Goal: Check status

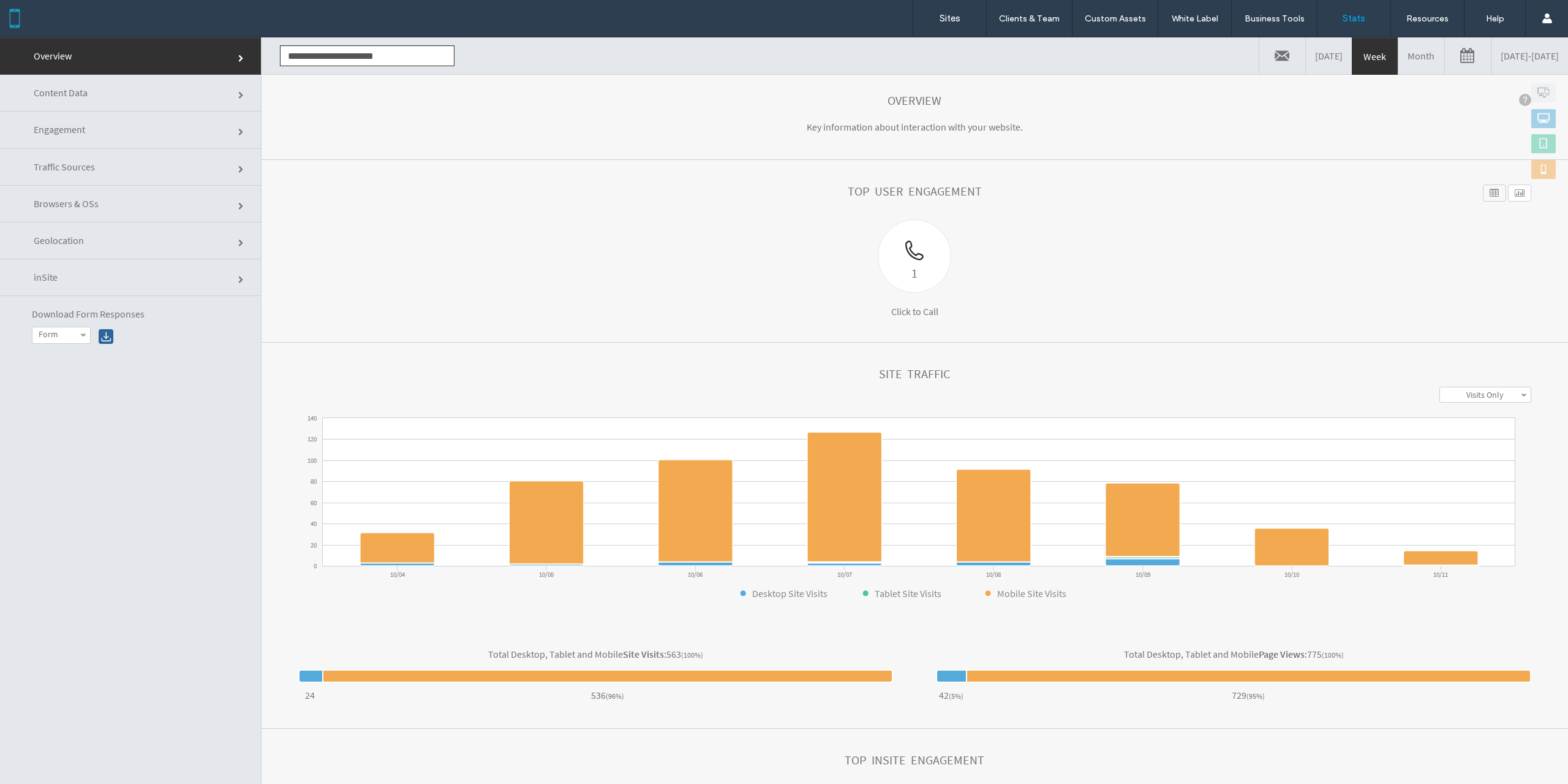
scroll to position [59, 0]
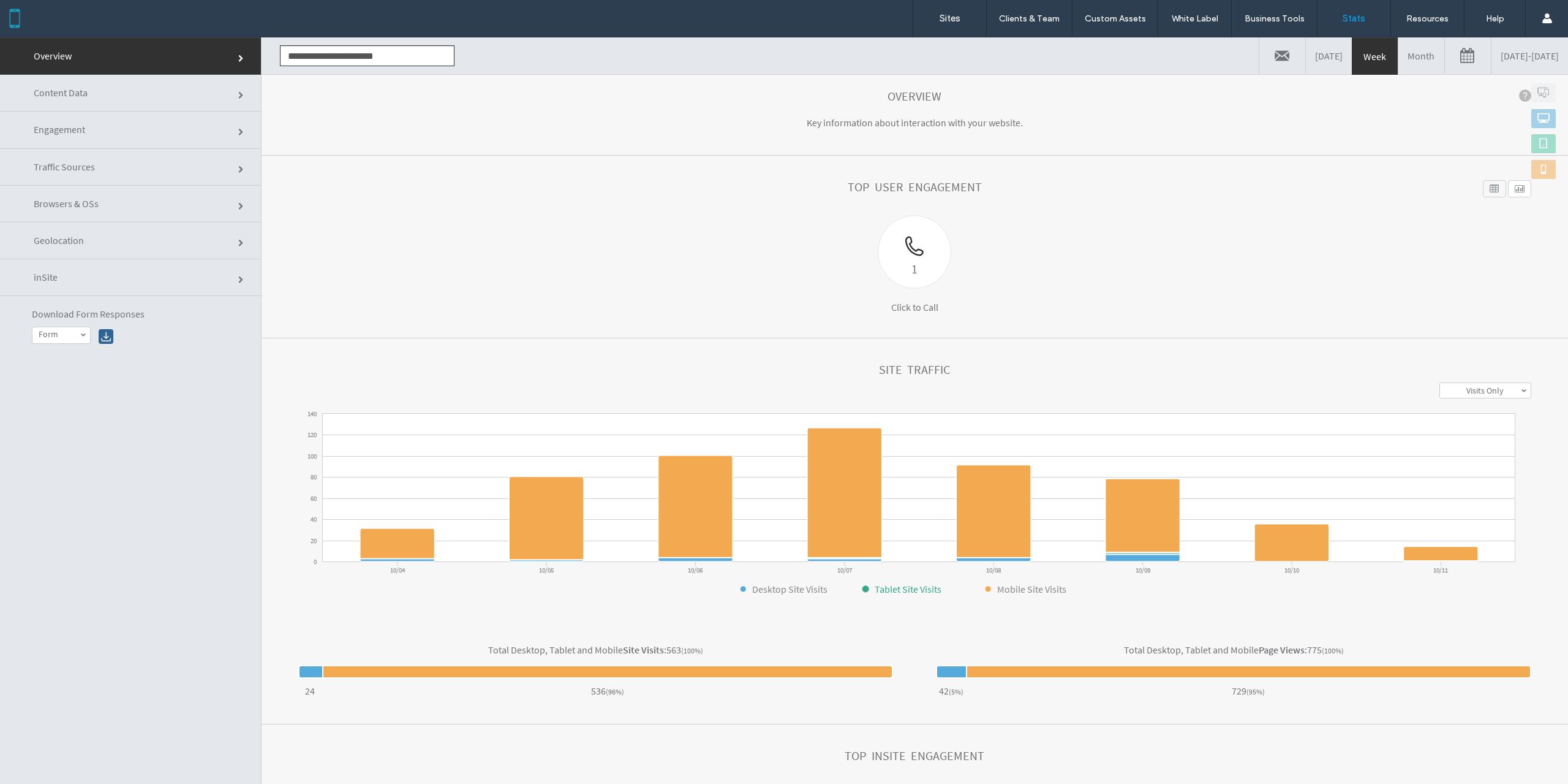
click at [880, 590] on text "Tablet Site Visits" at bounding box center [907, 588] width 66 height 13
click at [900, 589] on text "Tablet Site Visits" at bounding box center [907, 588] width 66 height 13
click at [1538, 144] on span at bounding box center [1544, 143] width 13 height 13
click at [1539, 147] on span at bounding box center [1544, 143] width 13 height 13
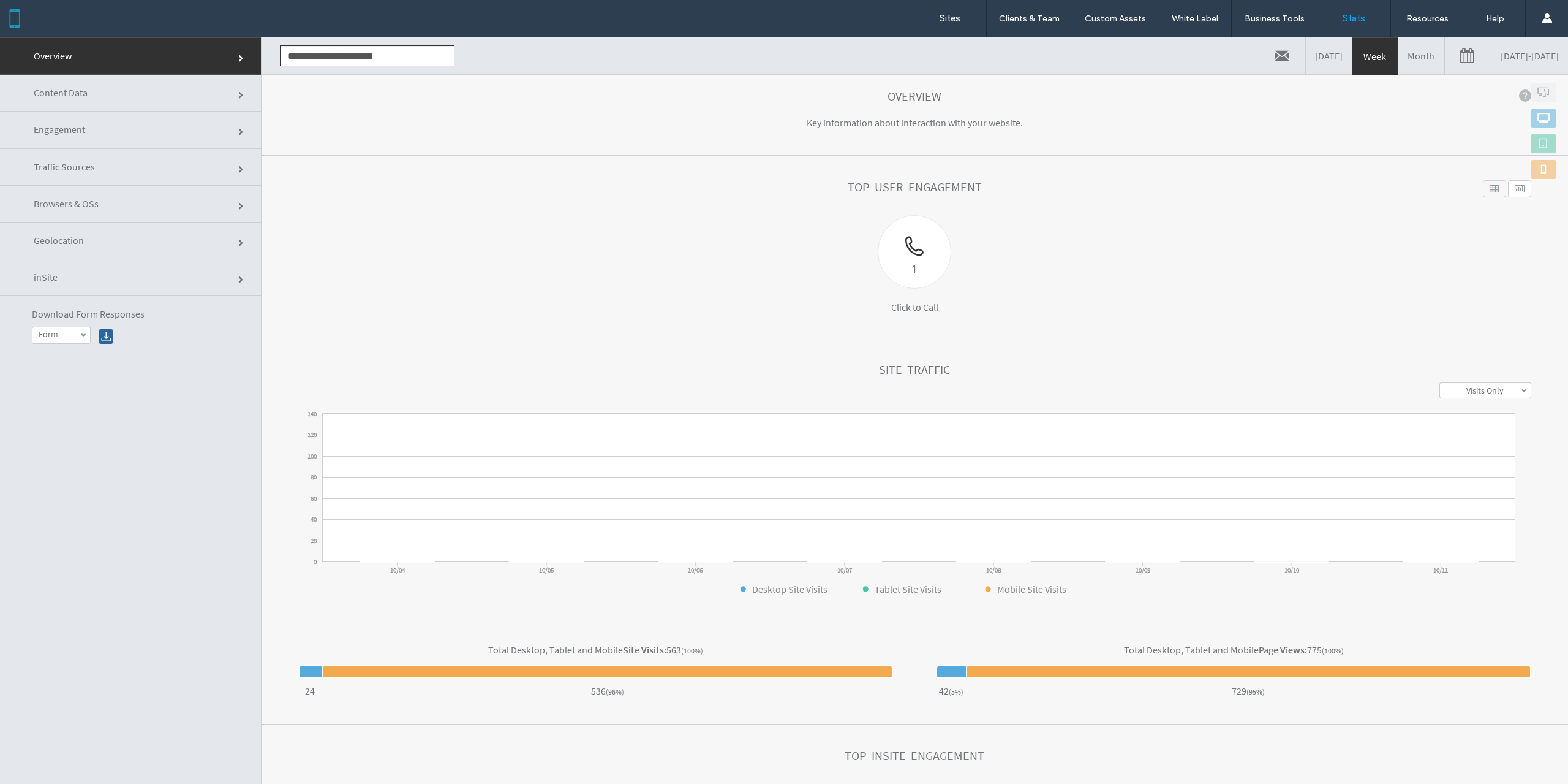
click at [1539, 113] on span at bounding box center [1544, 117] width 13 height 13
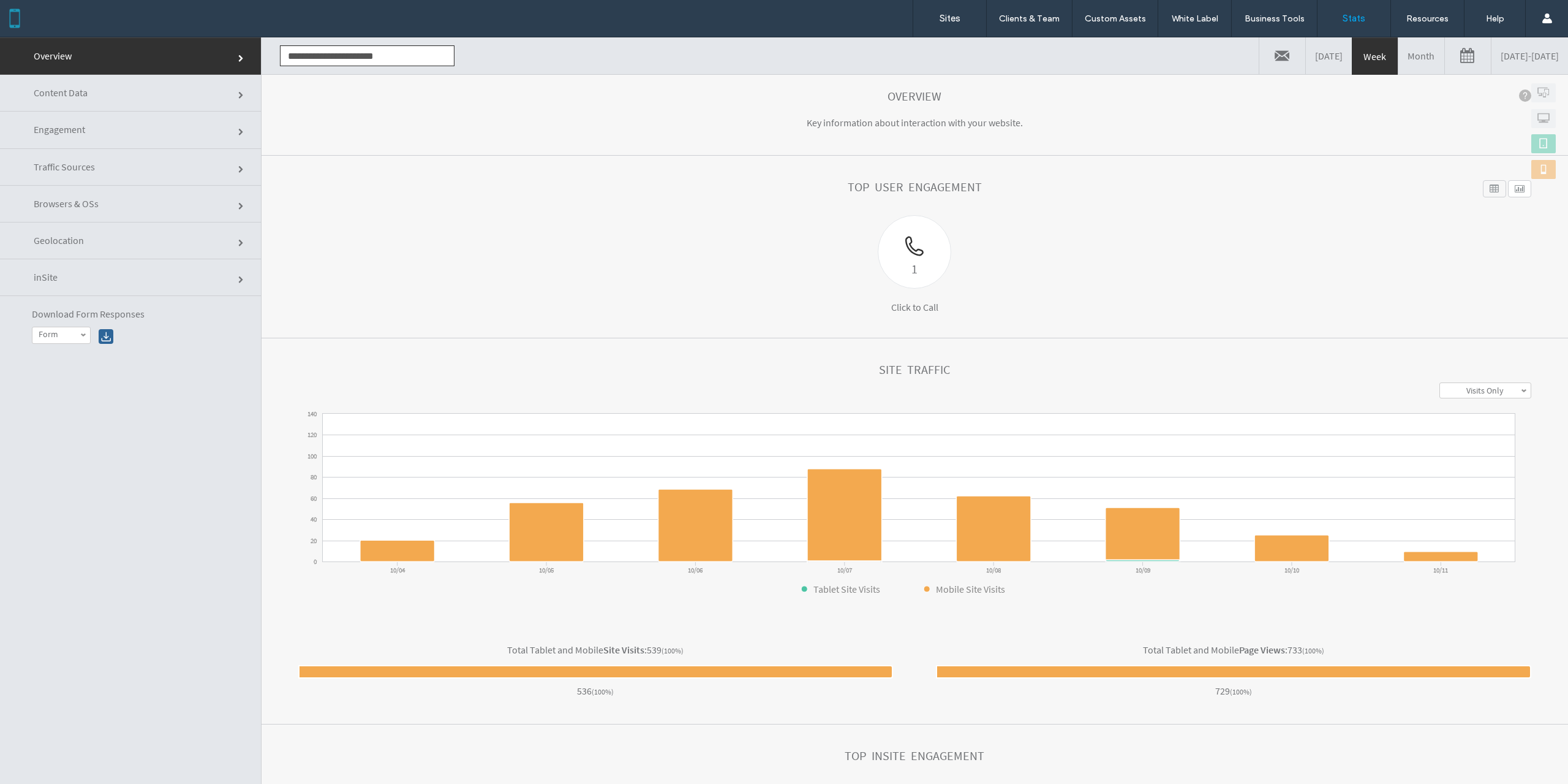
click at [1538, 170] on span at bounding box center [1544, 169] width 13 height 13
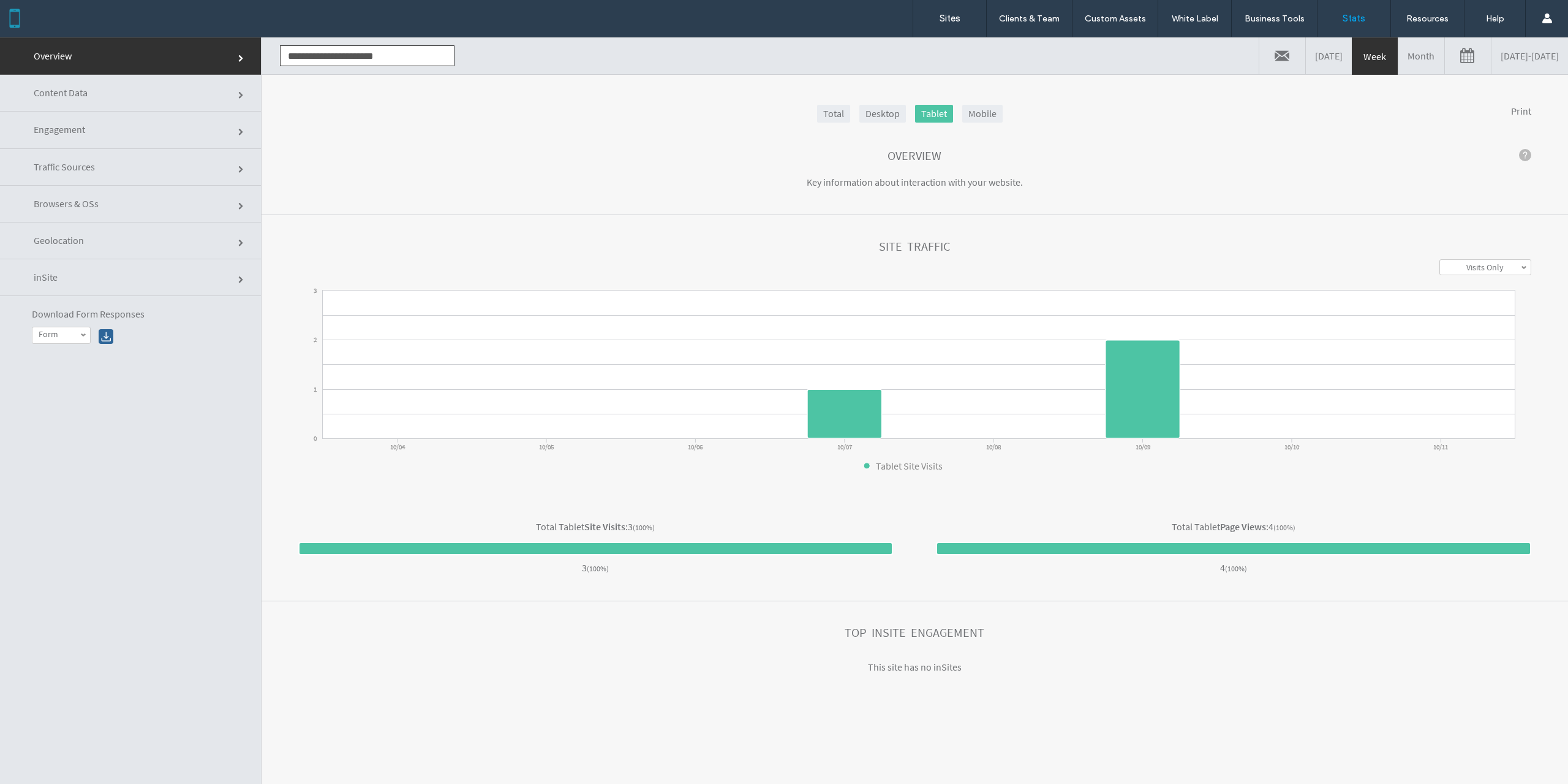
click at [1283, 156] on div "Overview" at bounding box center [915, 155] width 1233 height 13
click at [974, 113] on link "Mobile" at bounding box center [982, 113] width 40 height 18
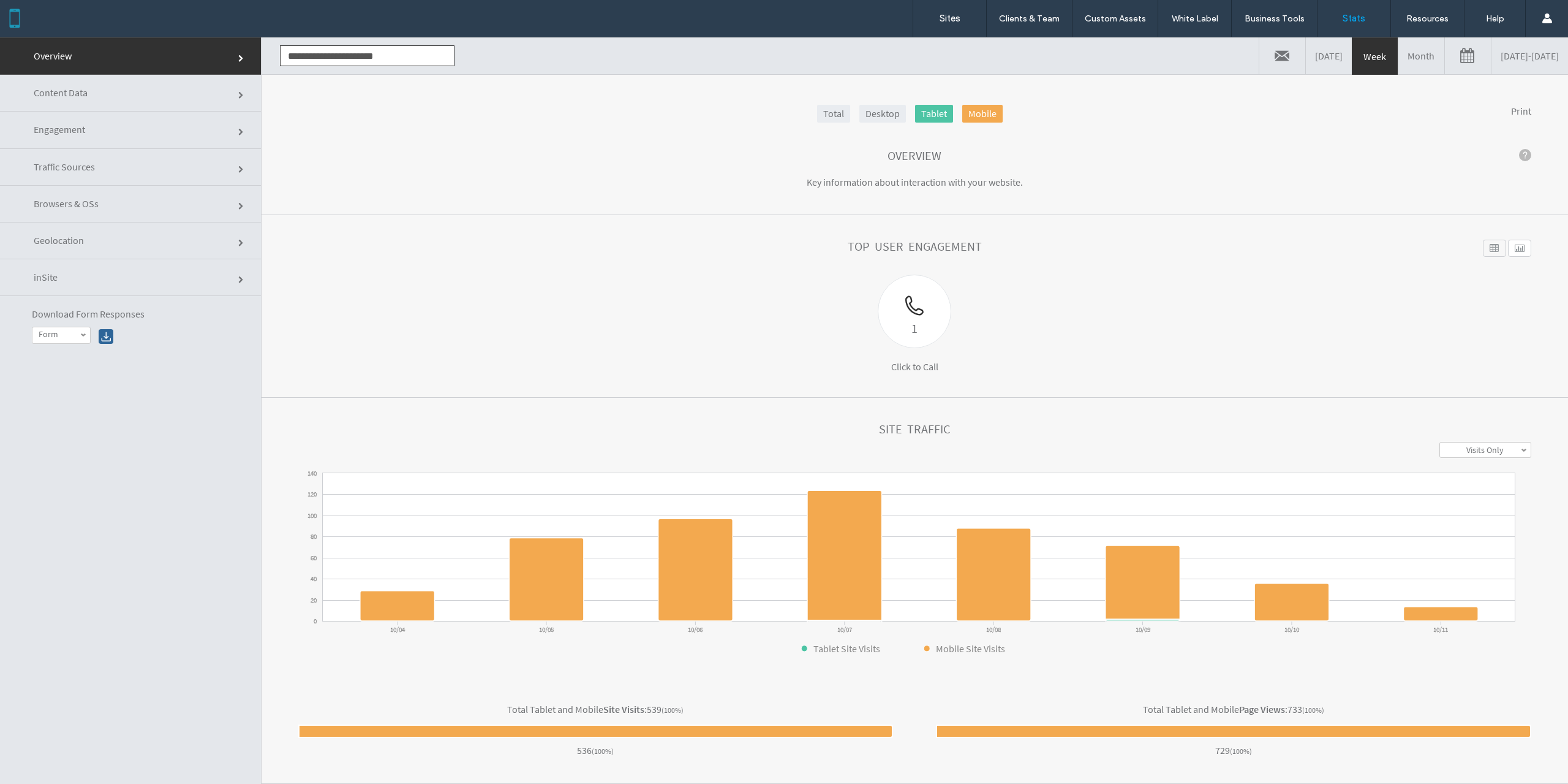
click at [875, 120] on link "Desktop" at bounding box center [882, 113] width 47 height 18
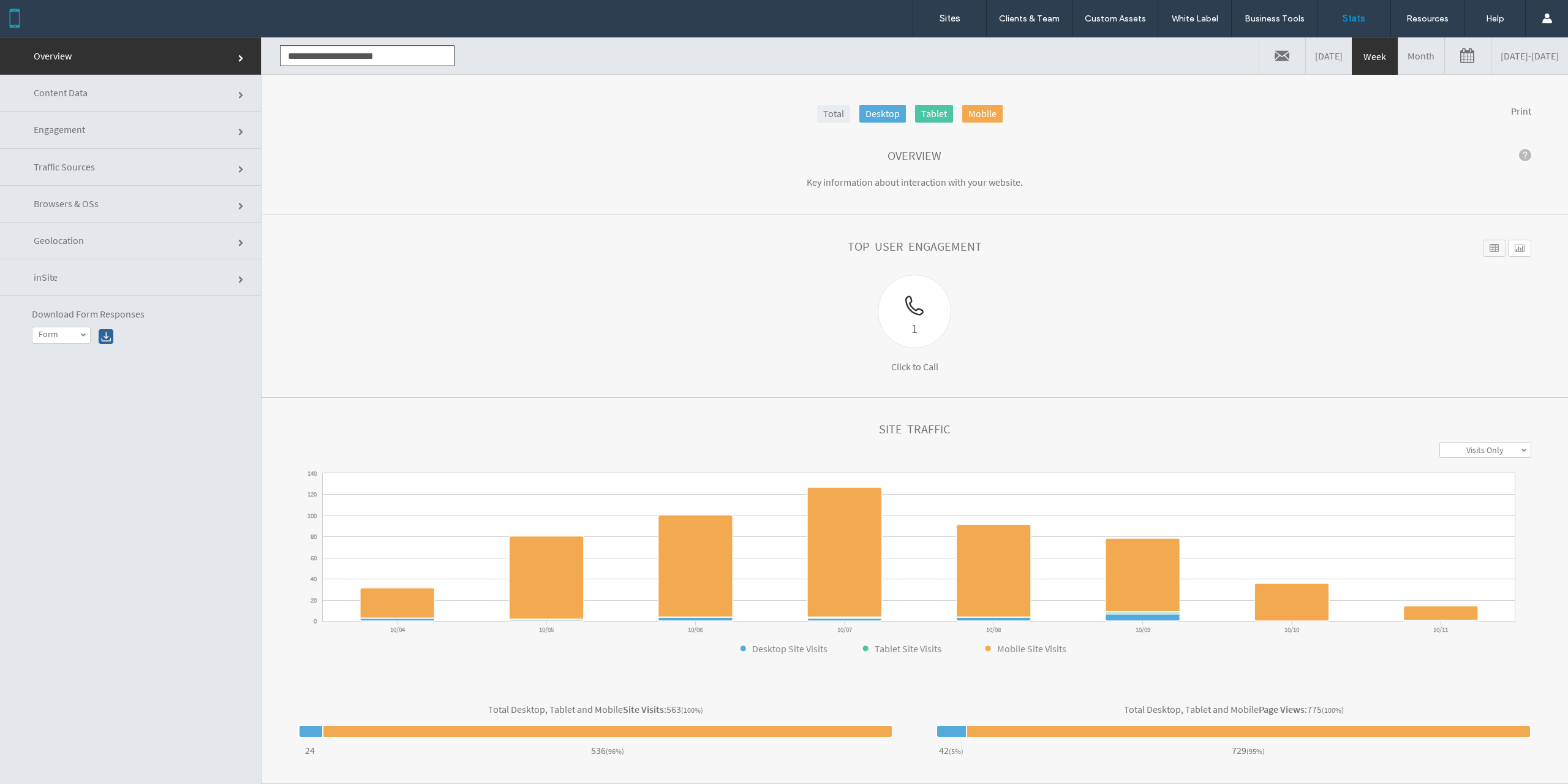
click at [921, 117] on link "Tablet" at bounding box center [934, 113] width 38 height 18
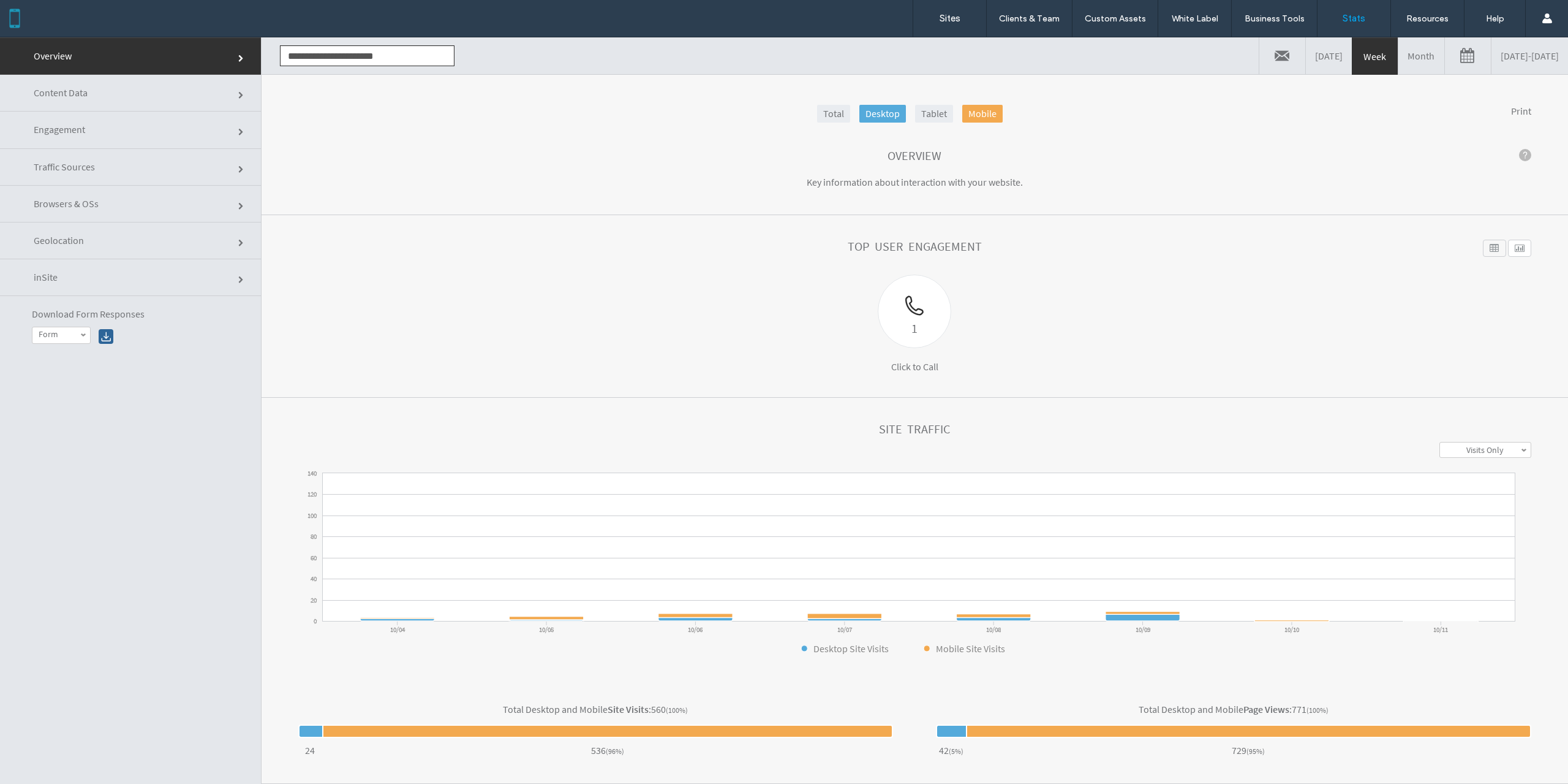
click at [965, 116] on link "Mobile" at bounding box center [982, 113] width 40 height 18
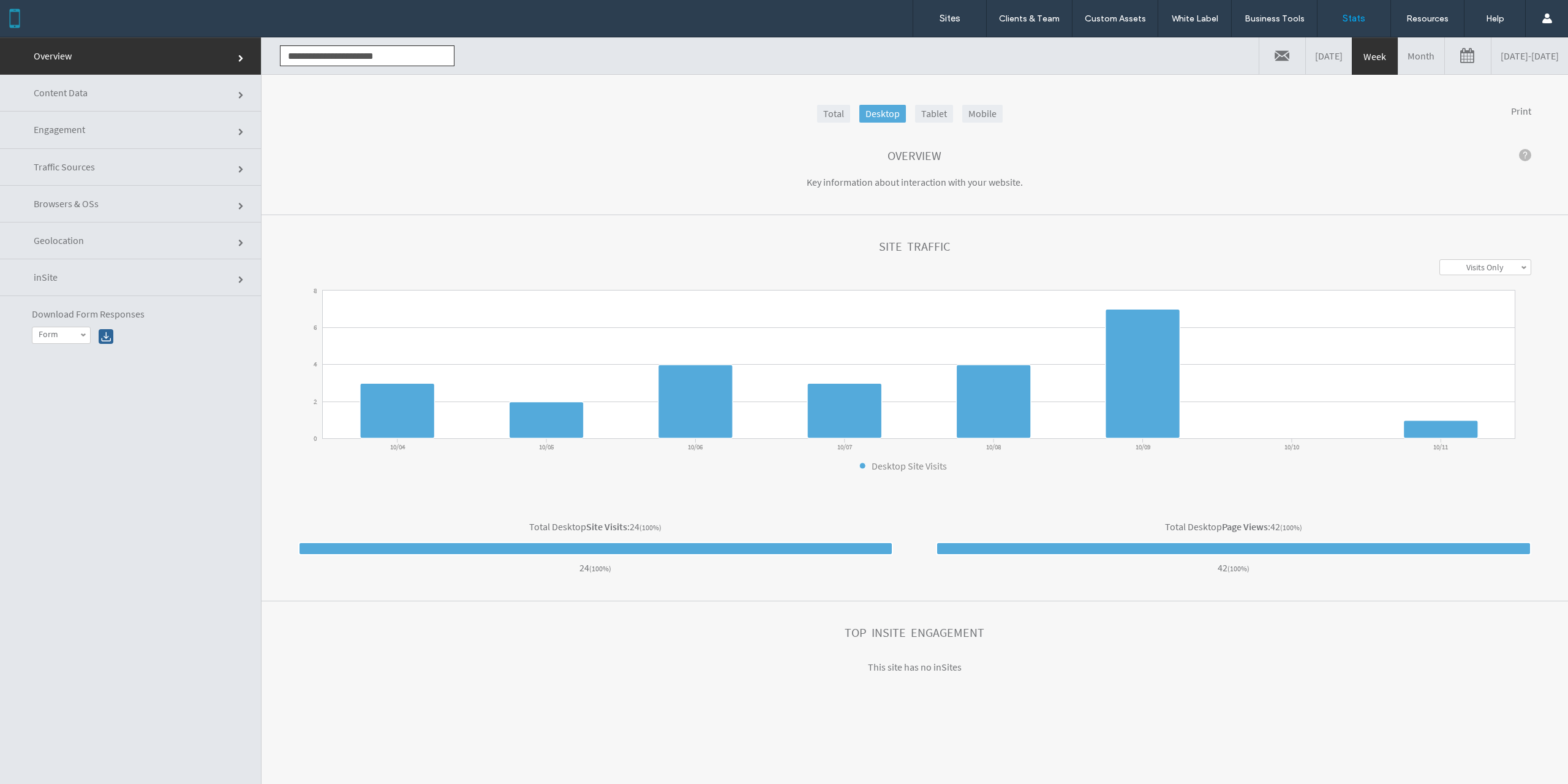
click at [847, 124] on div "Total Desktop Tablet Mobile Print" at bounding box center [915, 115] width 1233 height 20
click at [872, 117] on link "Desktop" at bounding box center [882, 113] width 47 height 18
click at [974, 110] on link "Mobile" at bounding box center [982, 113] width 40 height 18
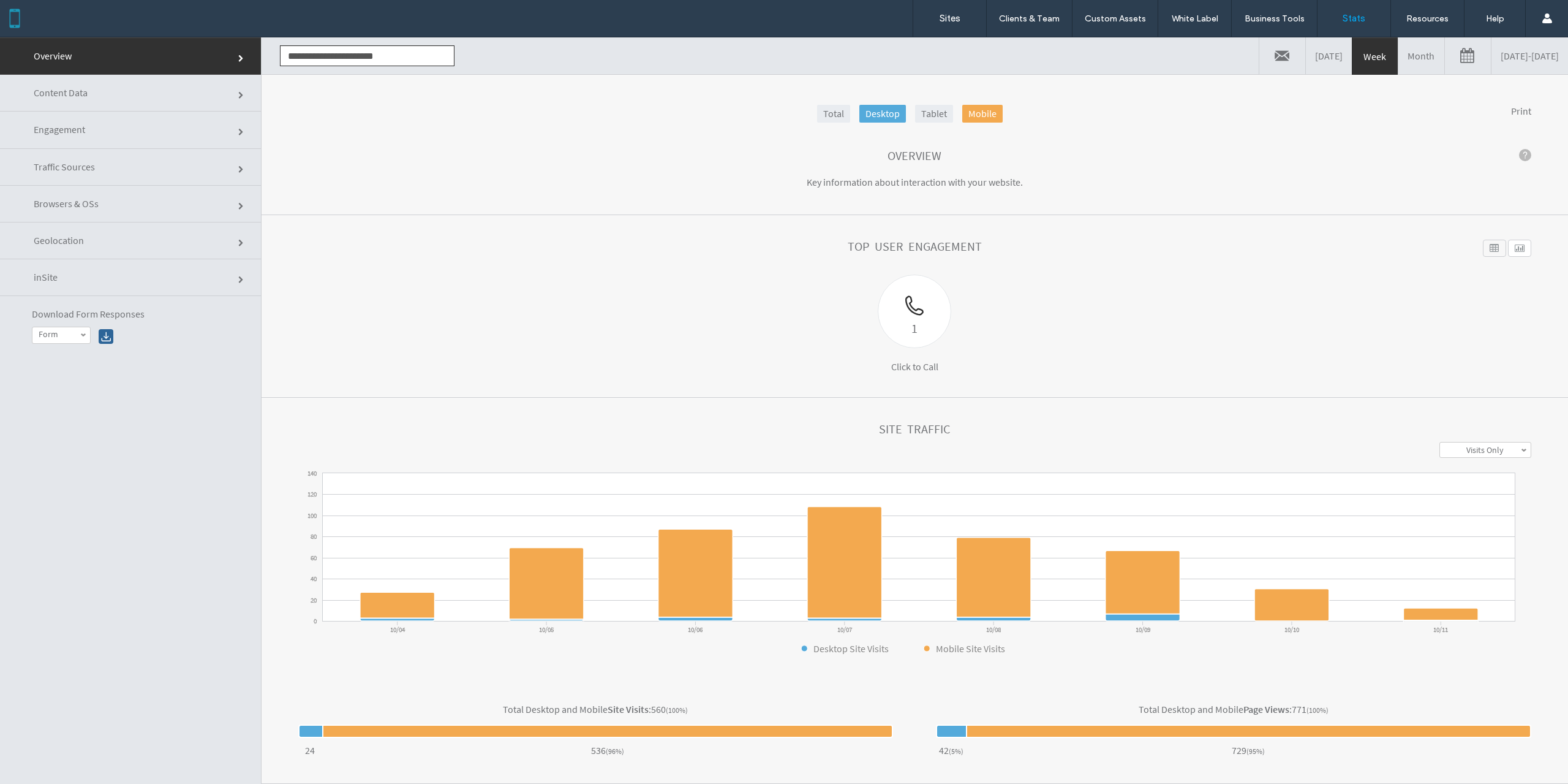
click at [873, 112] on link "Desktop" at bounding box center [882, 113] width 47 height 18
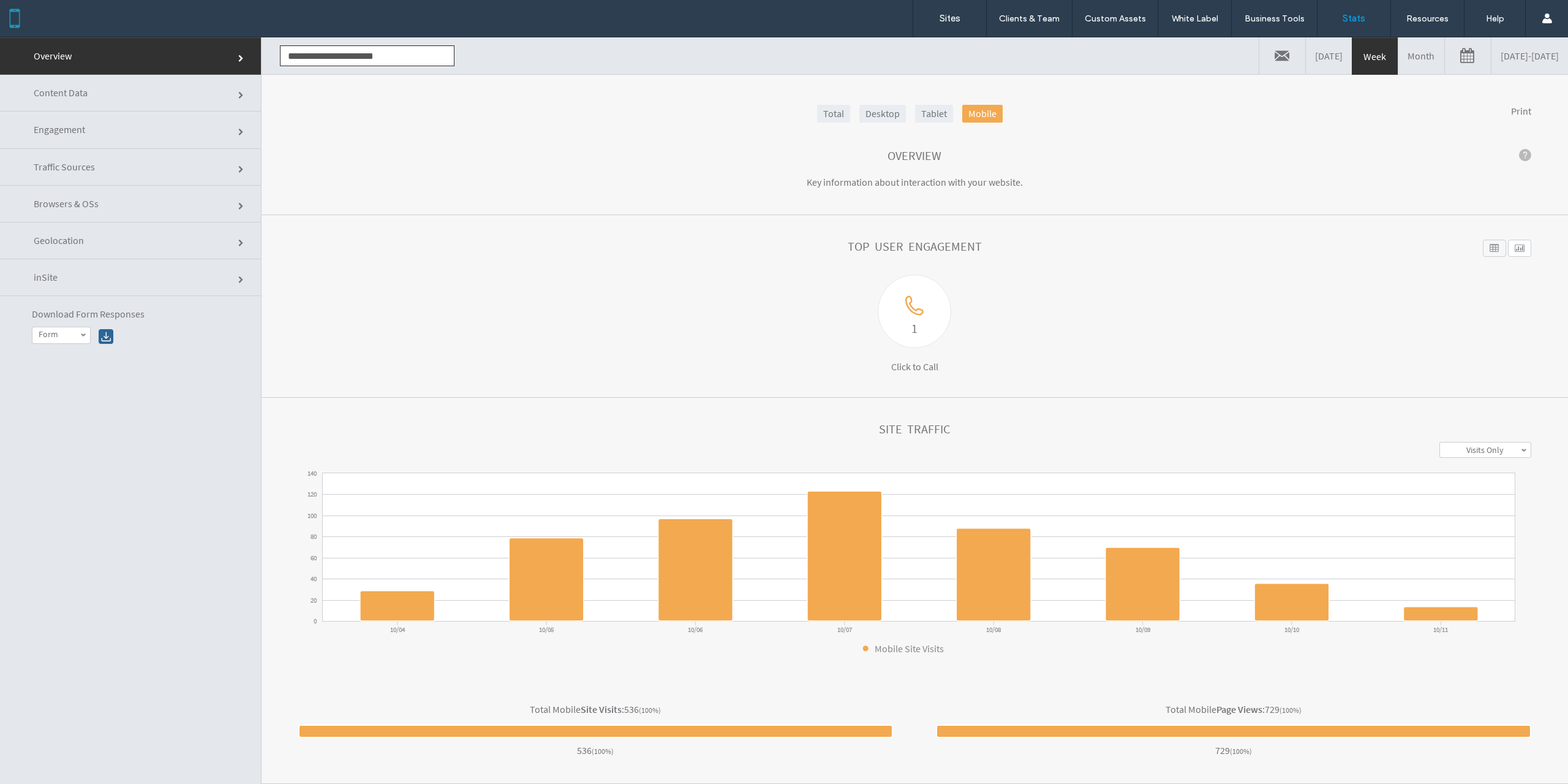
click at [878, 114] on link "Desktop" at bounding box center [882, 113] width 47 height 18
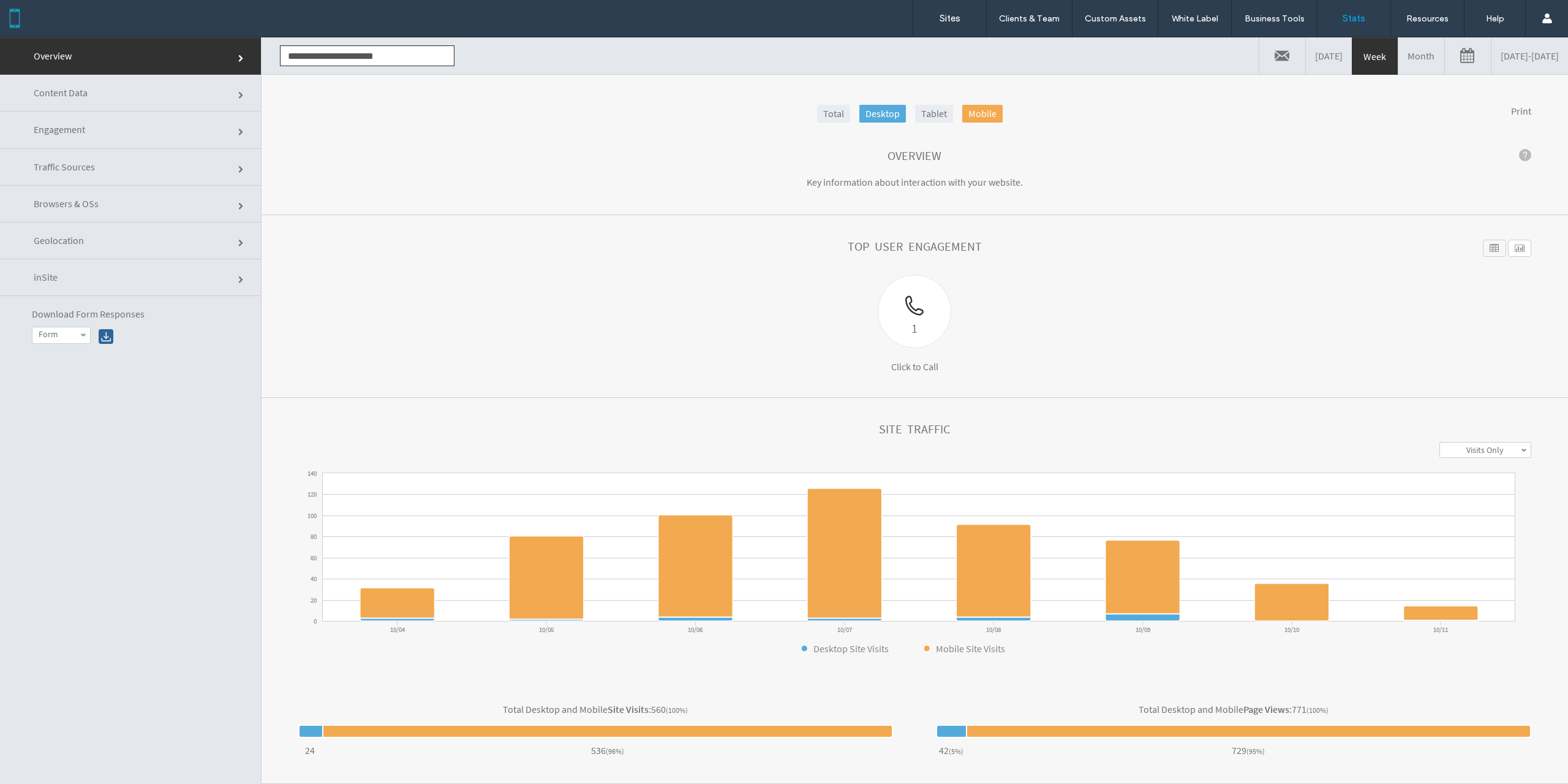
click at [944, 110] on link "Tablet" at bounding box center [934, 113] width 38 height 18
drag, startPoint x: 664, startPoint y: 710, endPoint x: 678, endPoint y: 706, distance: 14.6
click at [678, 706] on div "Total Desktop, Tablet and Mobile Site Visits : 563 (100%)" at bounding box center [595, 709] width 595 height 13
click at [676, 707] on span "563" at bounding box center [674, 709] width 14 height 13
click at [1398, 65] on link "Month" at bounding box center [1421, 56] width 46 height 37
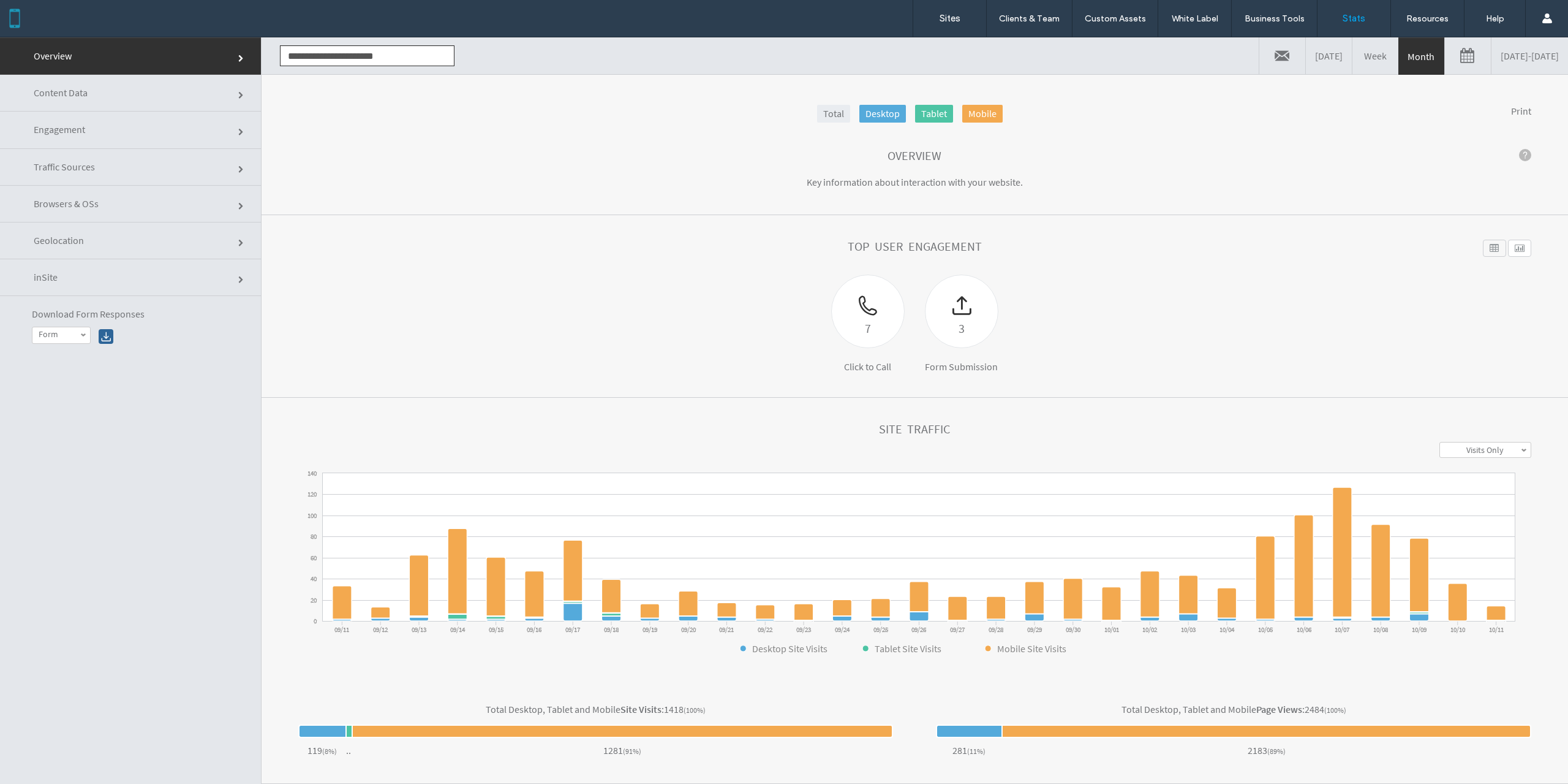
click at [874, 116] on link "Desktop" at bounding box center [882, 113] width 47 height 18
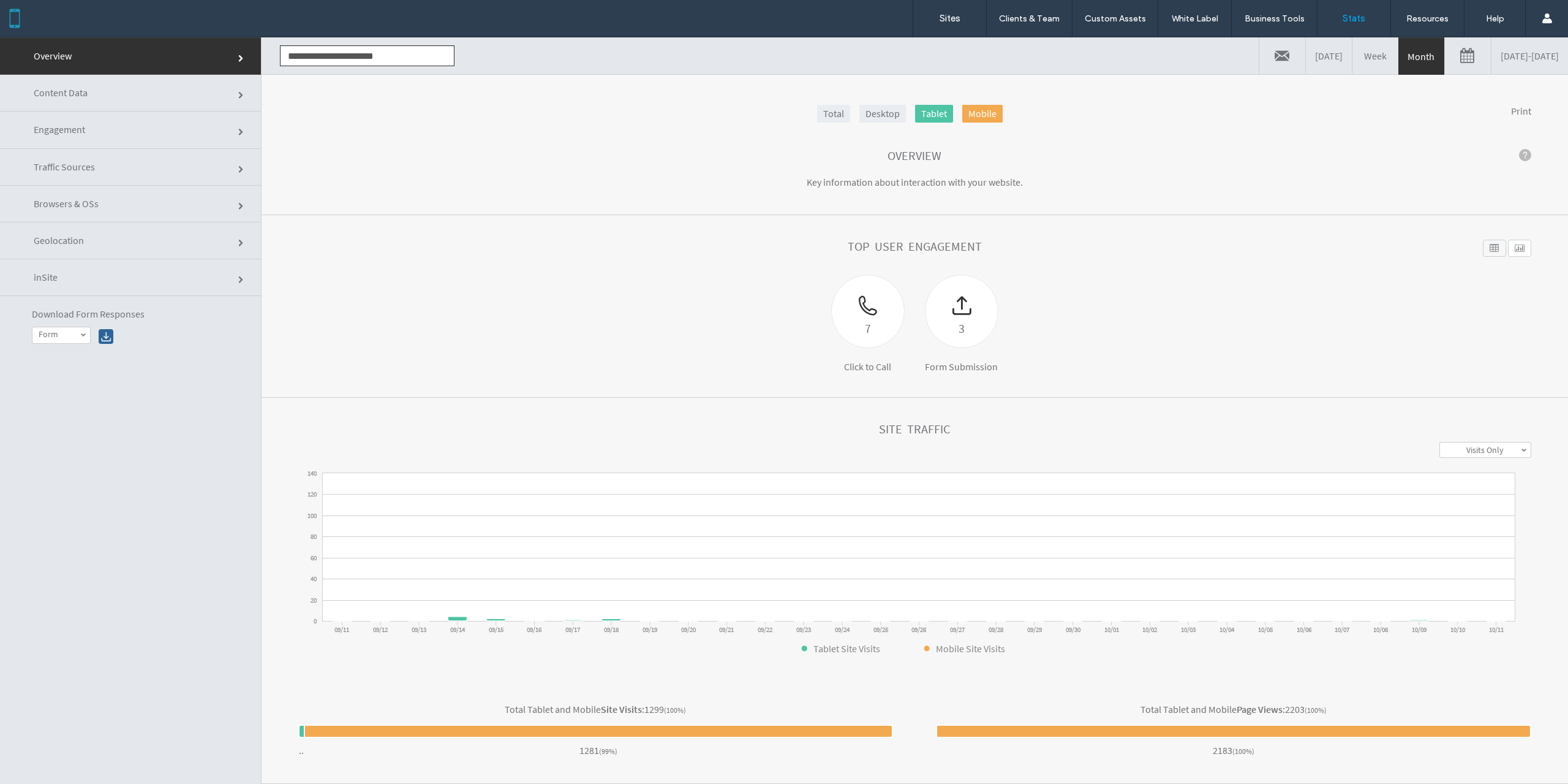
click at [980, 113] on link "Mobile" at bounding box center [982, 113] width 40 height 18
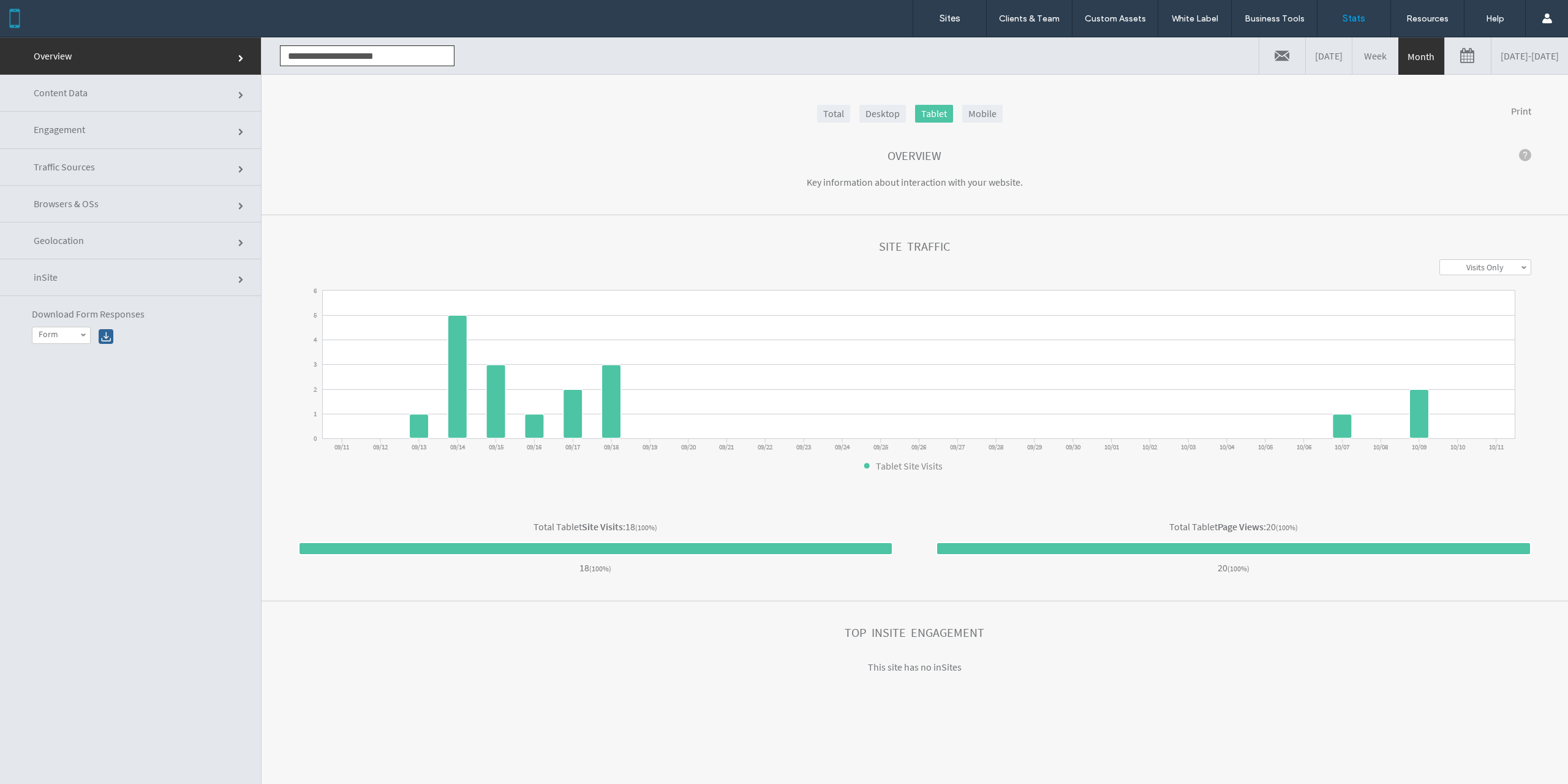
click at [878, 111] on link "Desktop" at bounding box center [882, 113] width 47 height 18
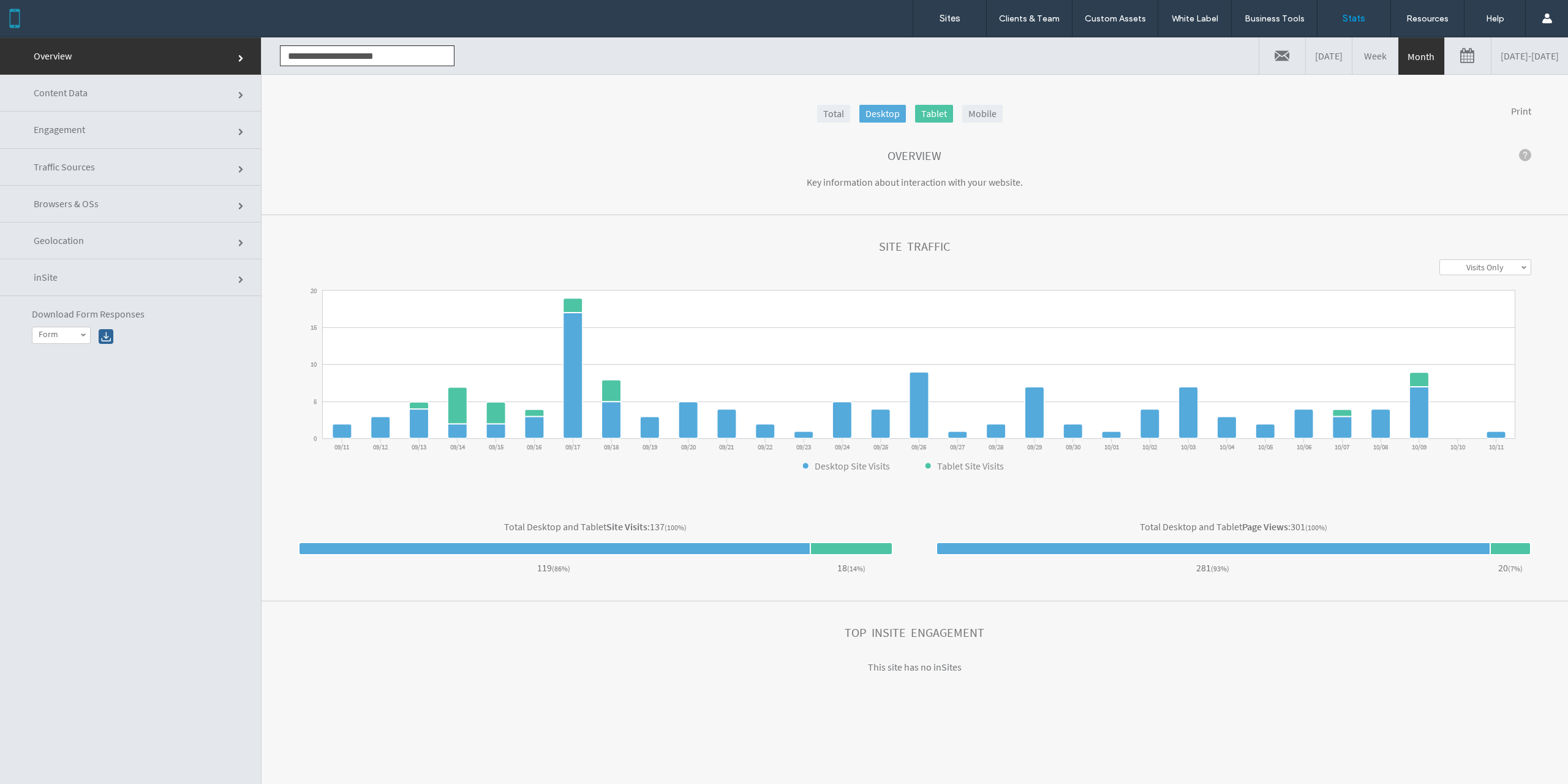
click at [986, 116] on link "Mobile" at bounding box center [982, 113] width 40 height 18
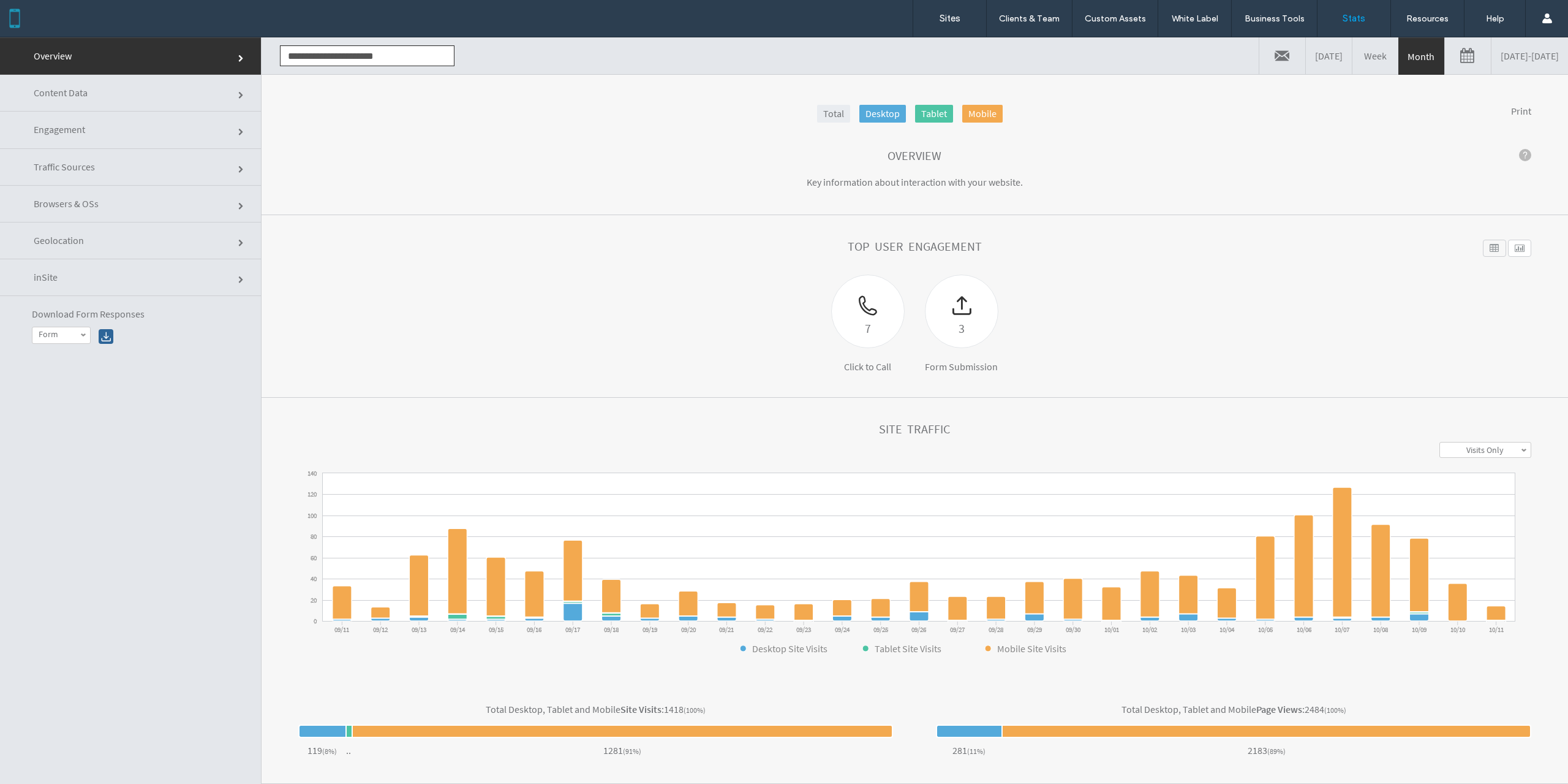
click at [824, 120] on link "Total" at bounding box center [834, 113] width 33 height 18
